Goal: Transaction & Acquisition: Obtain resource

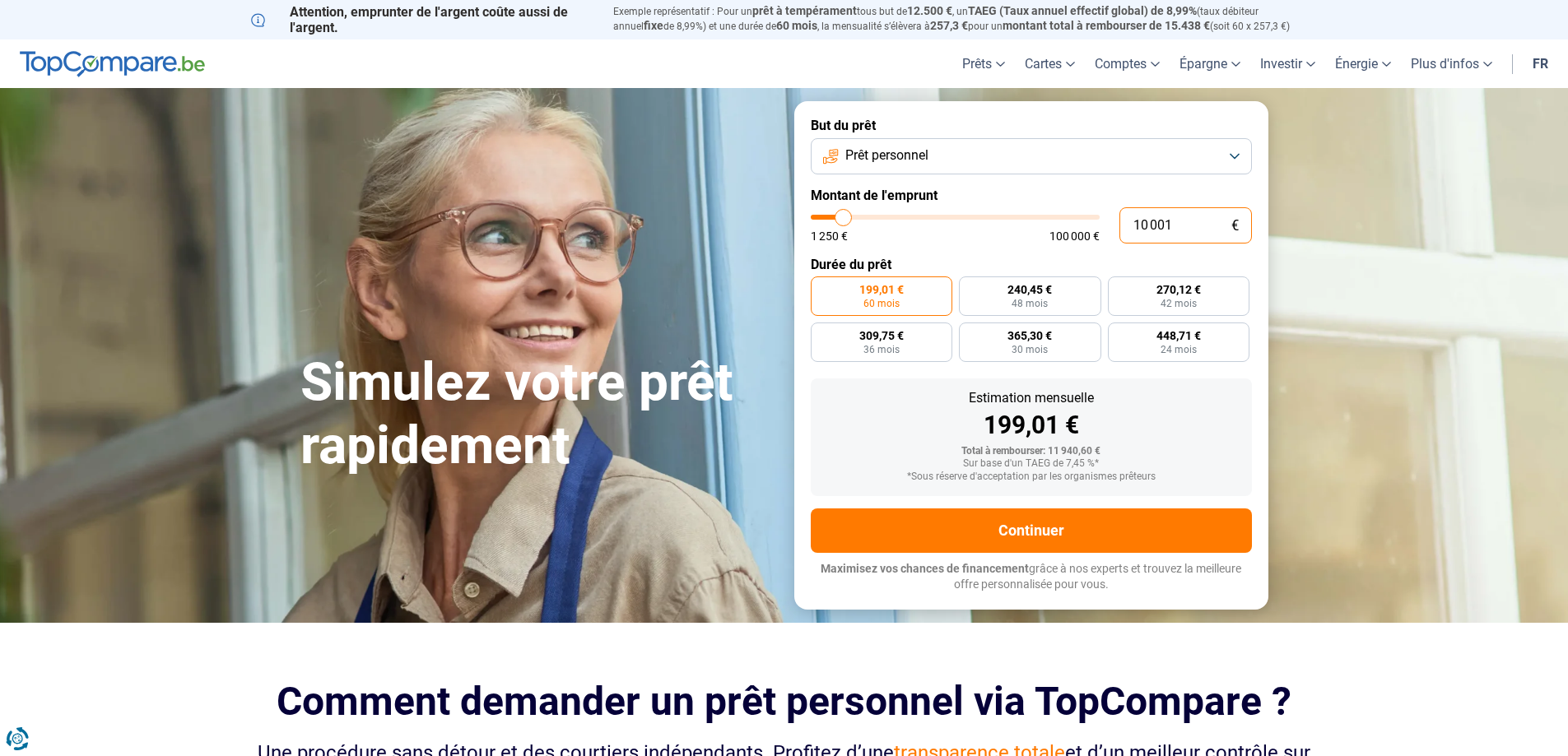
drag, startPoint x: 1199, startPoint y: 221, endPoint x: 1097, endPoint y: 227, distance: 102.2
click at [1097, 227] on div "10 001 € 1 250 € 100 000 €" at bounding box center [1031, 225] width 442 height 36
type input "3"
type input "1250"
type input "30"
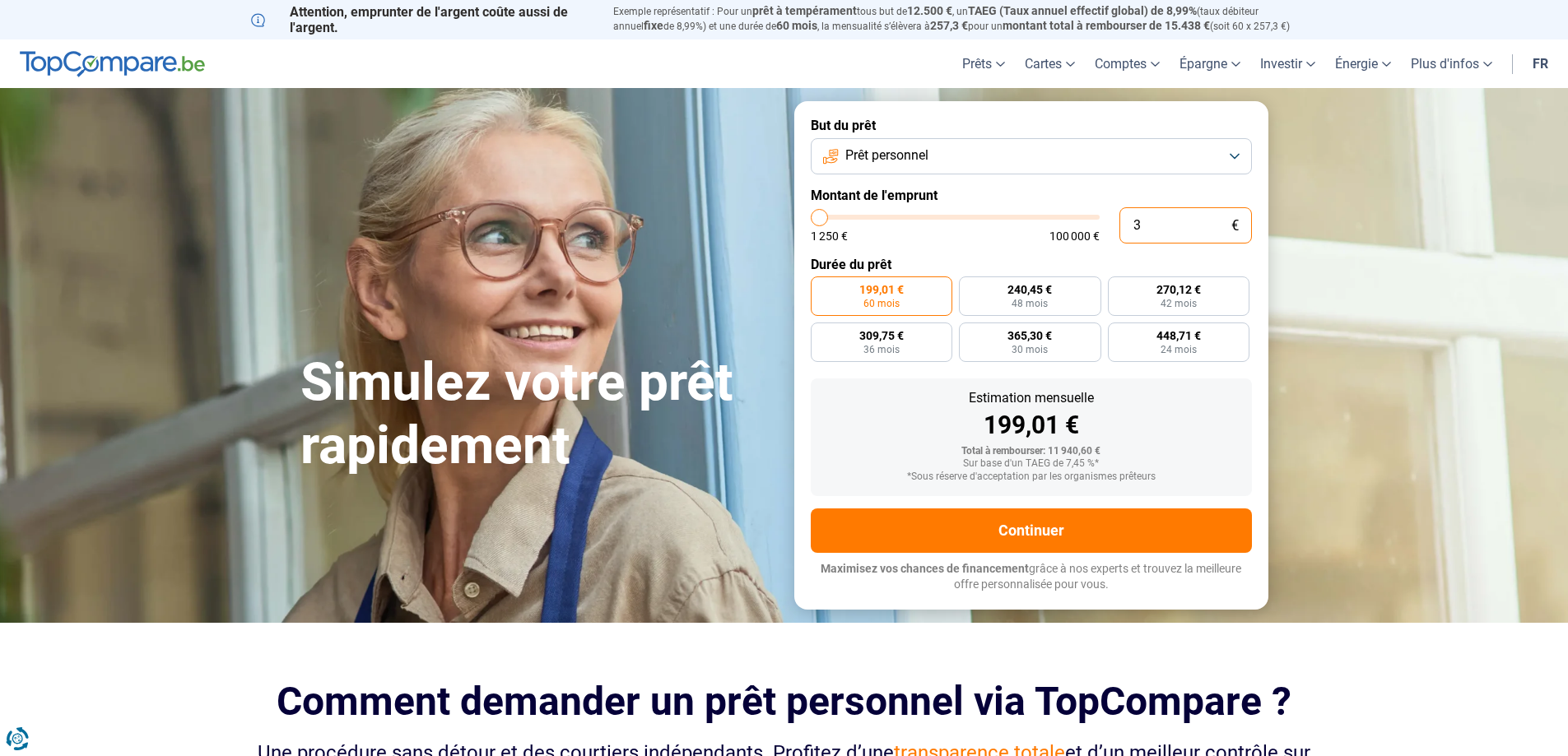
type input "1250"
type input "300"
type input "1250"
type input "3 000"
type input "3000"
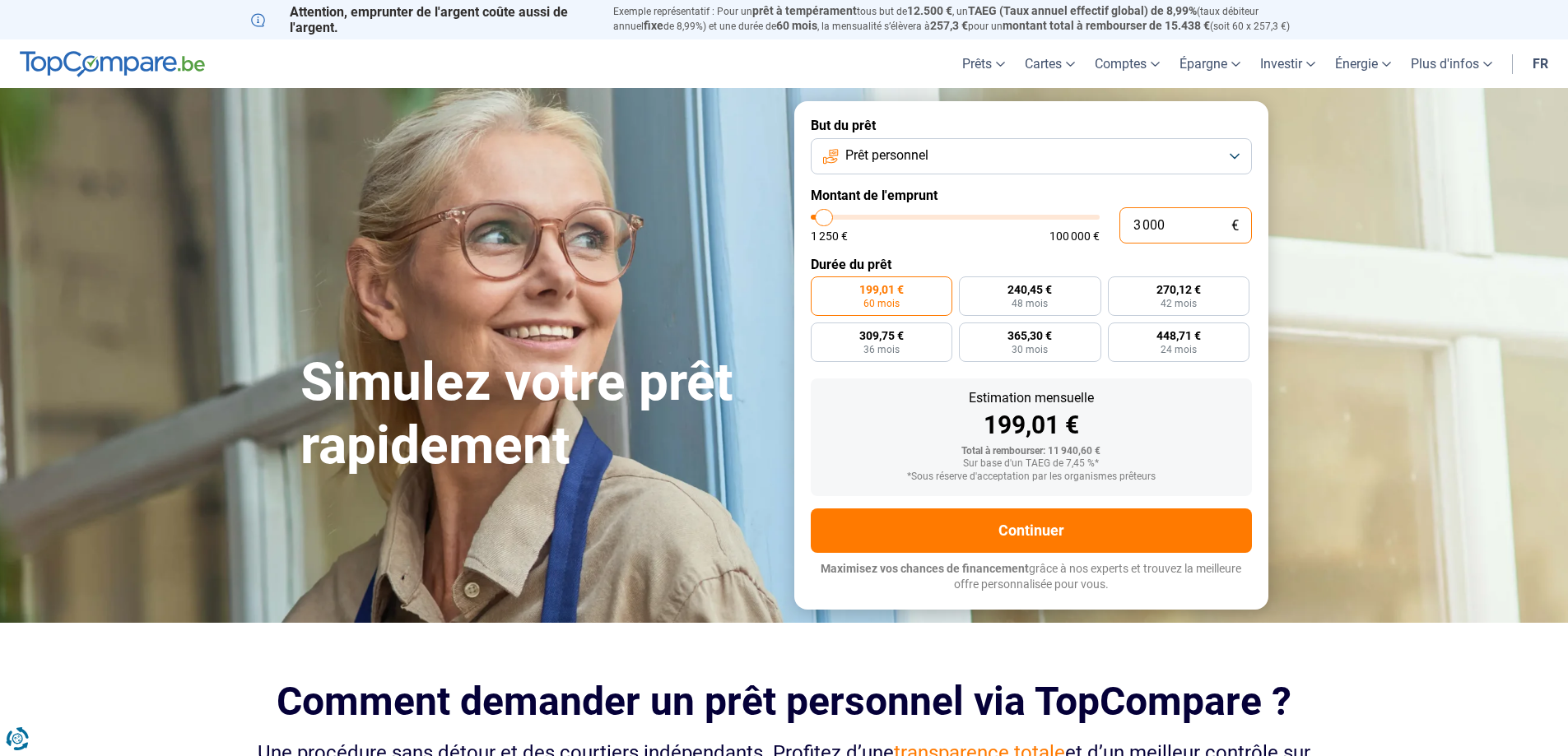
type input "3 000"
radio input "true"
click at [1130, 195] on label "Montant de l'emprunt" at bounding box center [1031, 195] width 442 height 16
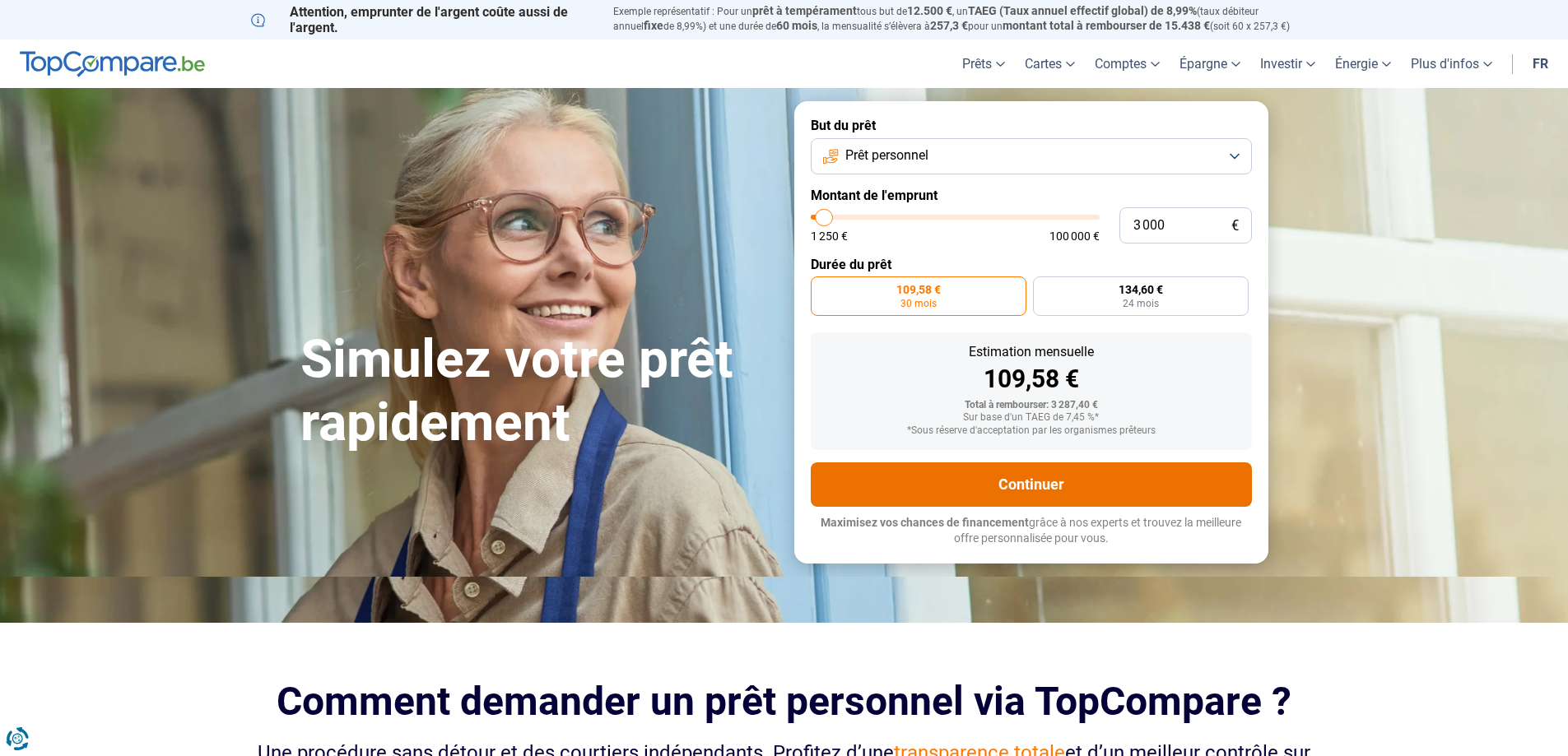
click at [1002, 480] on button "Continuer" at bounding box center [1031, 485] width 442 height 44
